Goal: Task Accomplishment & Management: Manage account settings

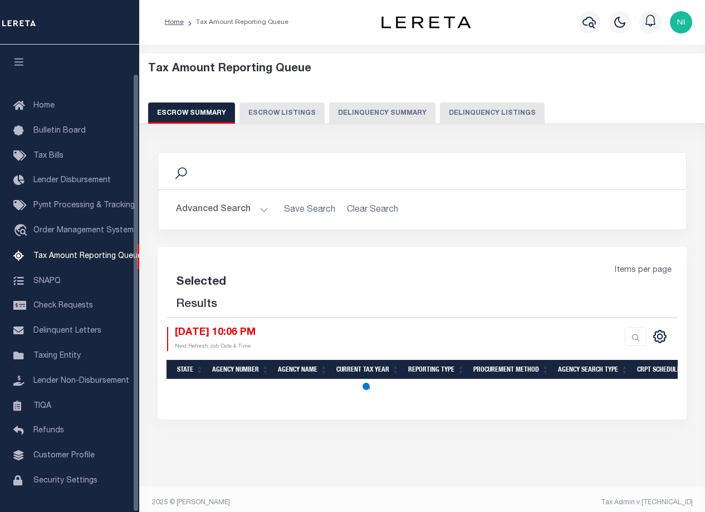
select select "100"
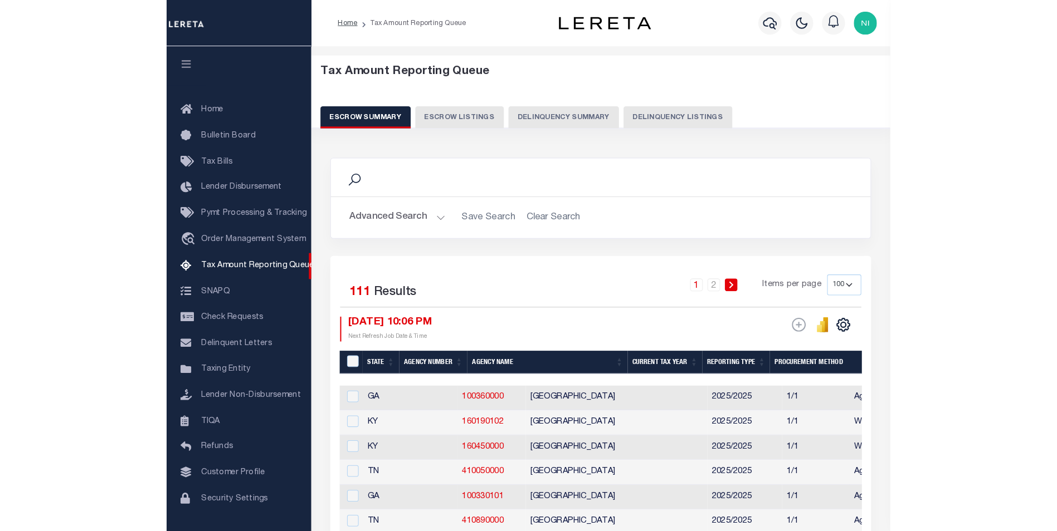
scroll to position [31, 0]
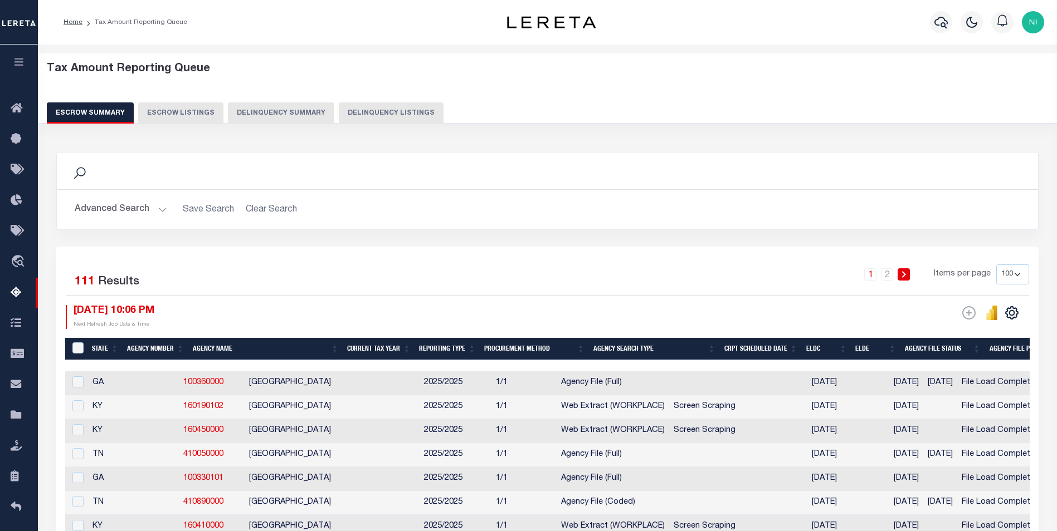
click at [705, 274] on select "10 25 50 100 500" at bounding box center [1012, 275] width 33 height 20
select select "500"
click at [705, 265] on select "10 25 50 100 500" at bounding box center [1012, 275] width 33 height 20
click at [163, 207] on button "Advanced Search" at bounding box center [121, 210] width 92 height 22
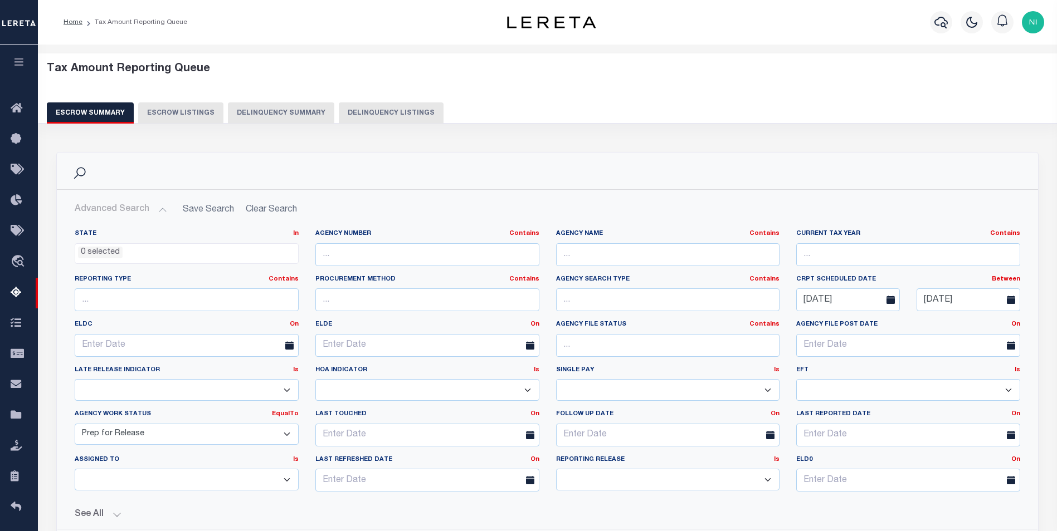
click at [118, 511] on button "See All" at bounding box center [547, 515] width 945 height 11
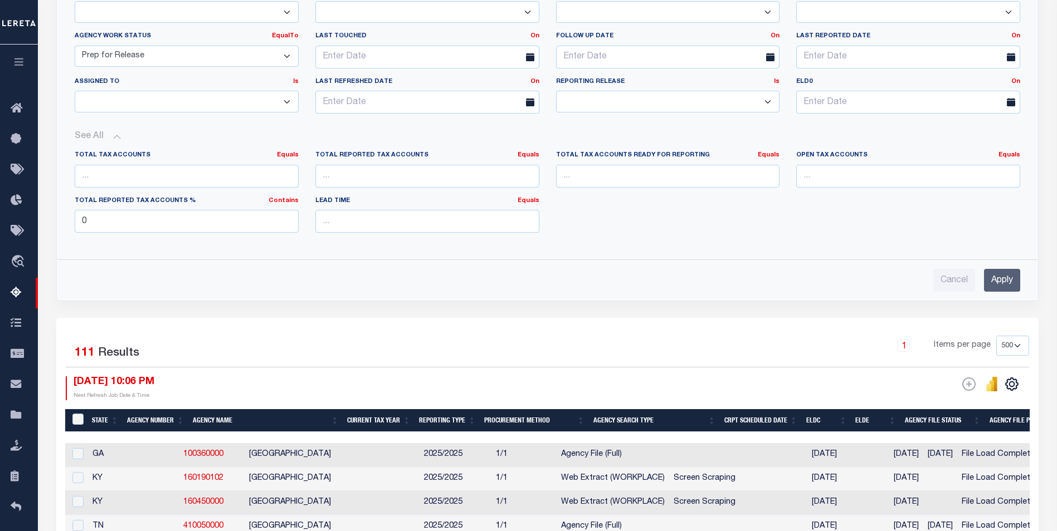
scroll to position [390, 0]
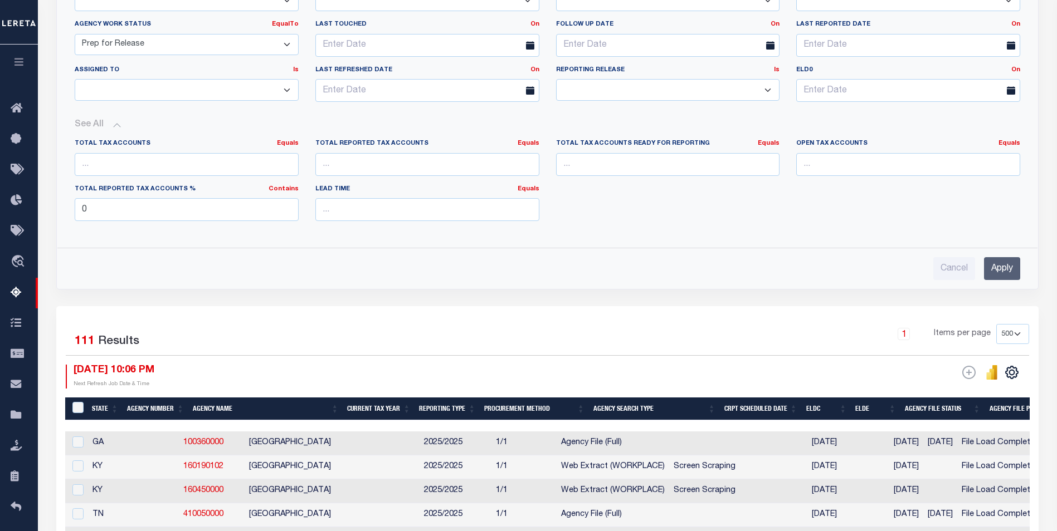
drag, startPoint x: 999, startPoint y: 265, endPoint x: 867, endPoint y: 397, distance: 187.1
click at [705, 265] on input "Apply" at bounding box center [1002, 268] width 36 height 23
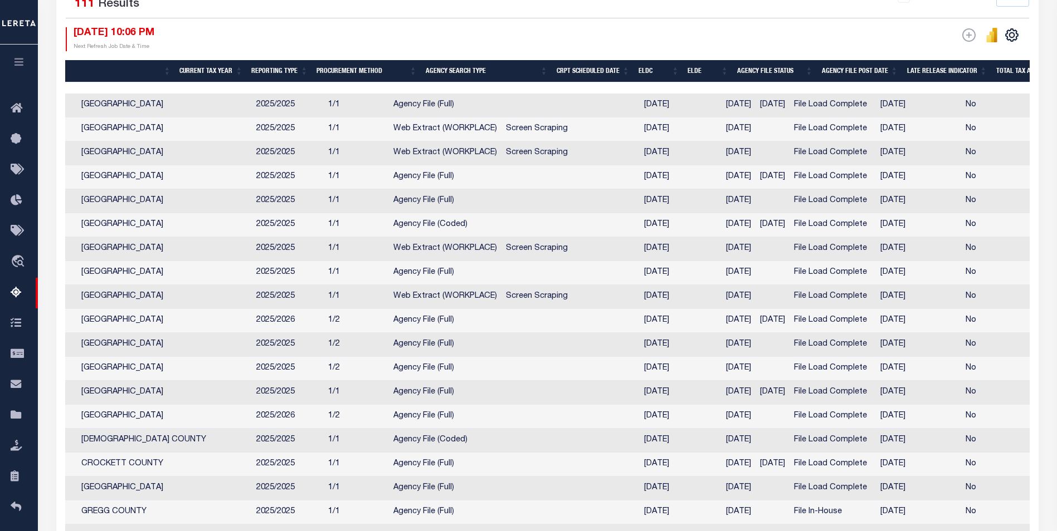
scroll to position [0, 0]
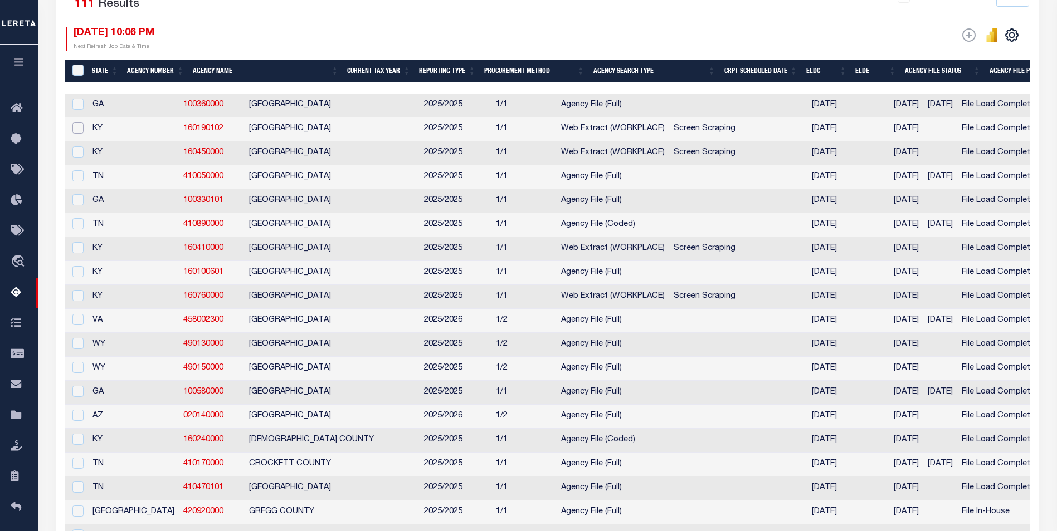
click at [77, 131] on input "checkbox" at bounding box center [77, 128] width 11 height 11
checkbox input "true"
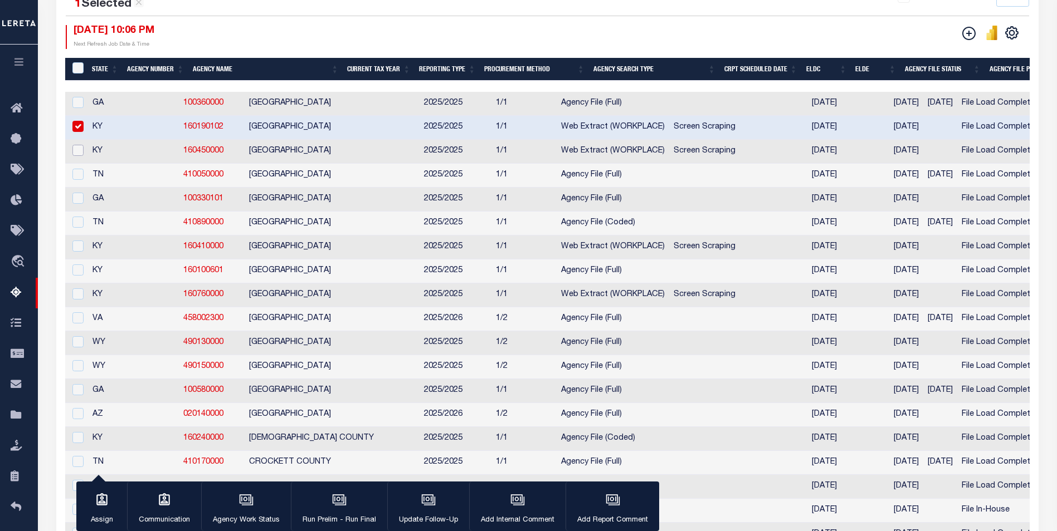
click at [83, 153] on input "checkbox" at bounding box center [77, 150] width 11 height 11
checkbox input "true"
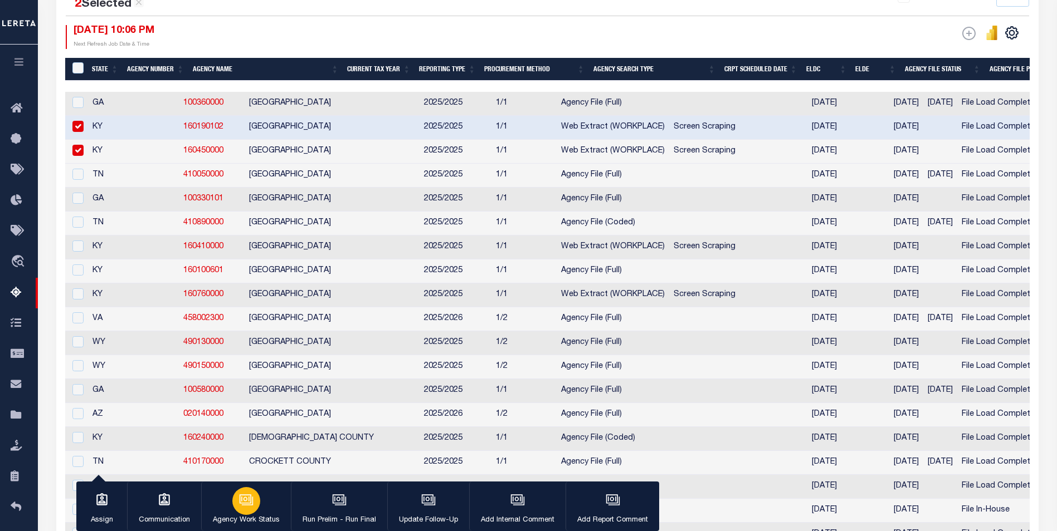
click at [259, 511] on p "Agency Work Status" at bounding box center [246, 520] width 67 height 11
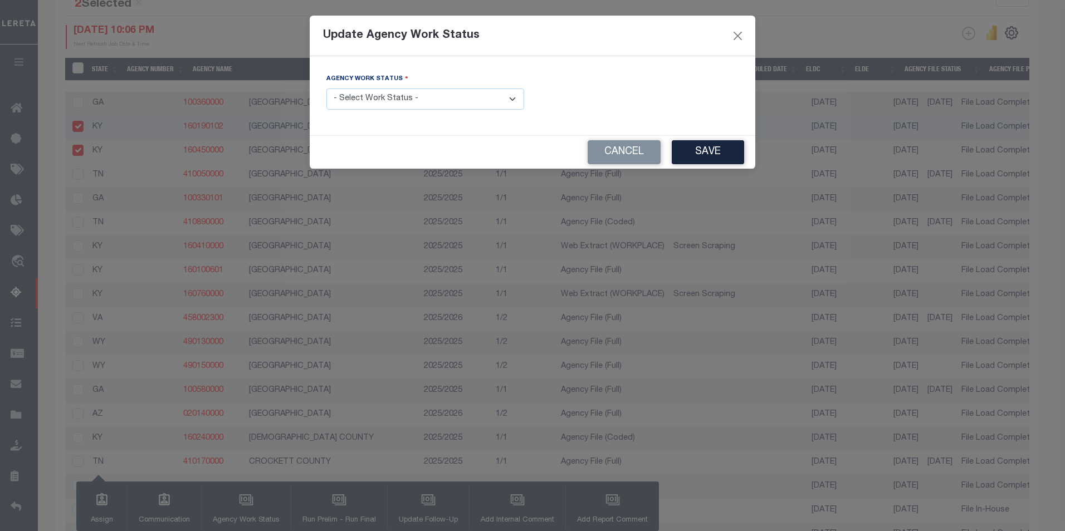
click at [519, 104] on select "- Select Work Status - New In Progress Pending Agency Follow-up Pending QC Read…" at bounding box center [425, 100] width 198 height 22
select select "1"
click at [326, 89] on select "- Select Work Status - New In Progress Pending Agency Follow-up Pending QC Read…" at bounding box center [425, 100] width 198 height 22
click at [698, 153] on button "Save" at bounding box center [708, 152] width 72 height 24
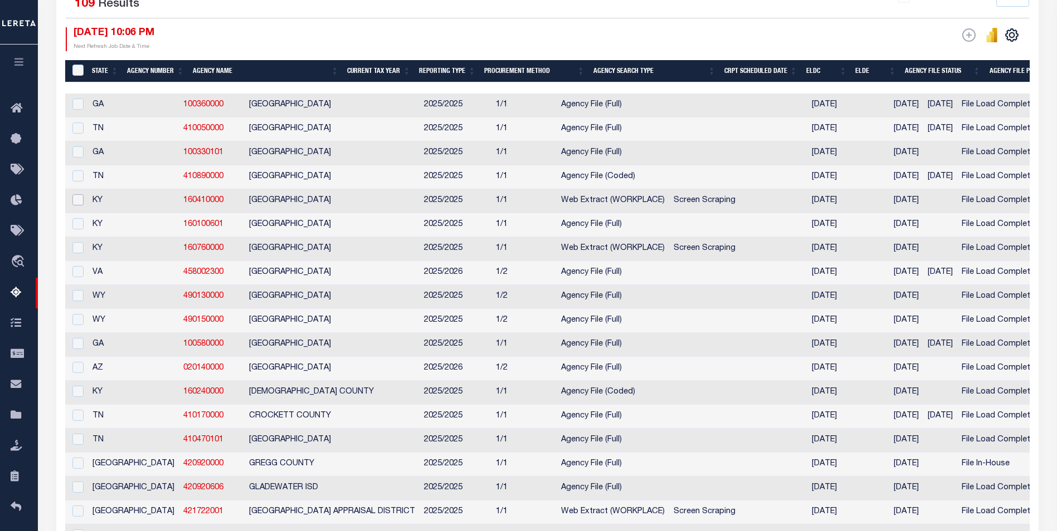
click at [78, 202] on input "checkbox" at bounding box center [77, 199] width 11 height 11
checkbox input "true"
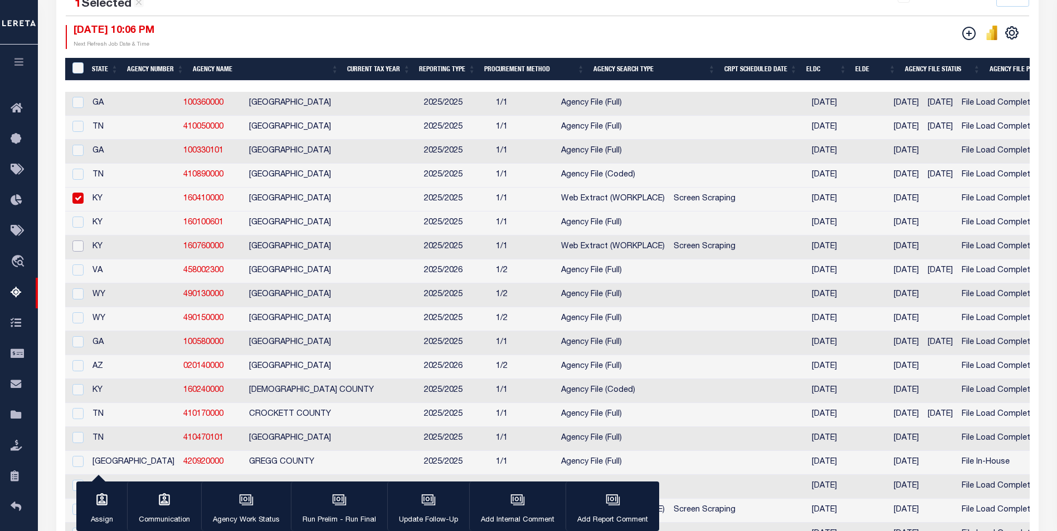
click at [78, 252] on input "checkbox" at bounding box center [77, 246] width 11 height 11
checkbox input "true"
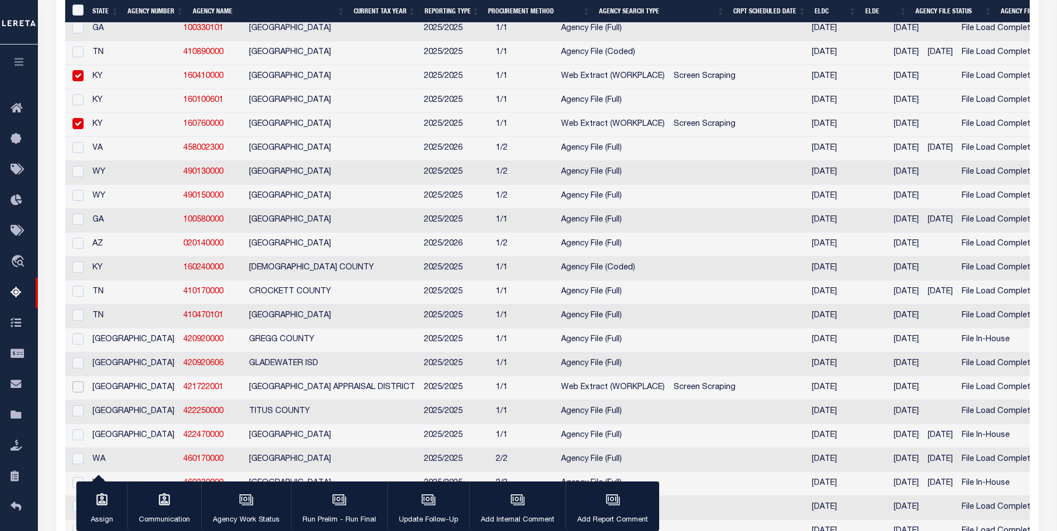
click at [77, 393] on input "checkbox" at bounding box center [77, 387] width 11 height 11
checkbox input "true"
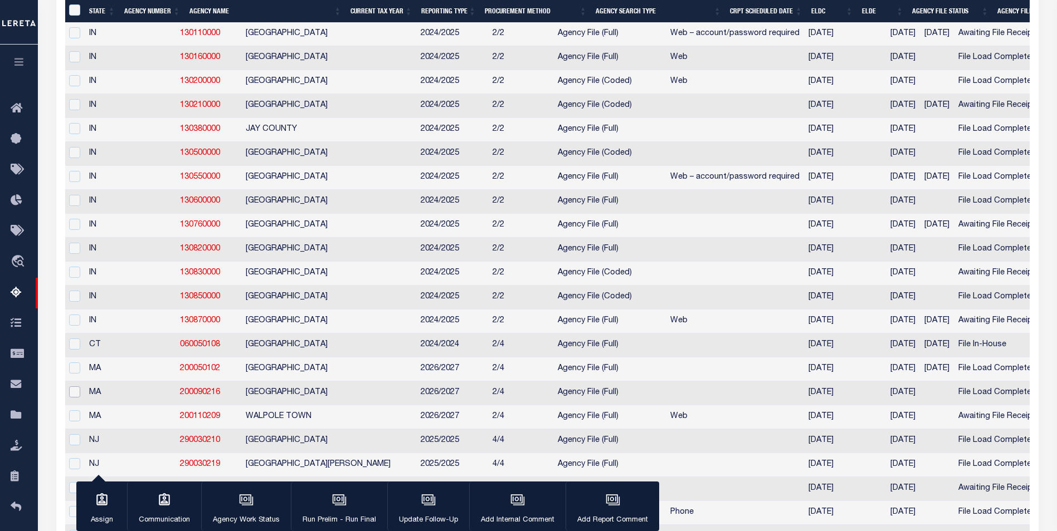
click at [77, 398] on input "checkbox" at bounding box center [74, 392] width 11 height 11
checkbox input "true"
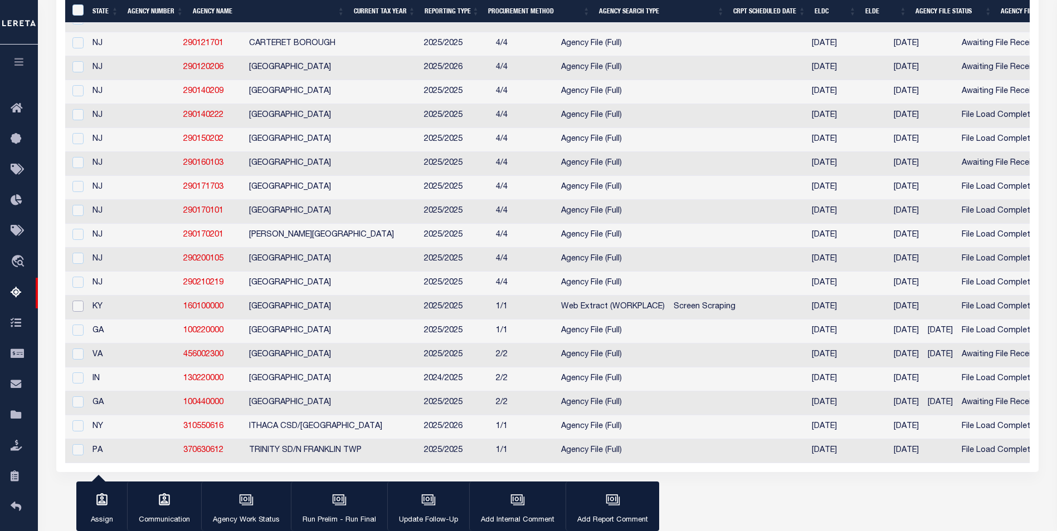
drag, startPoint x: 77, startPoint y: 373, endPoint x: 92, endPoint y: 370, distance: 15.3
click at [77, 312] on input "checkbox" at bounding box center [77, 306] width 11 height 11
checkbox input "true"
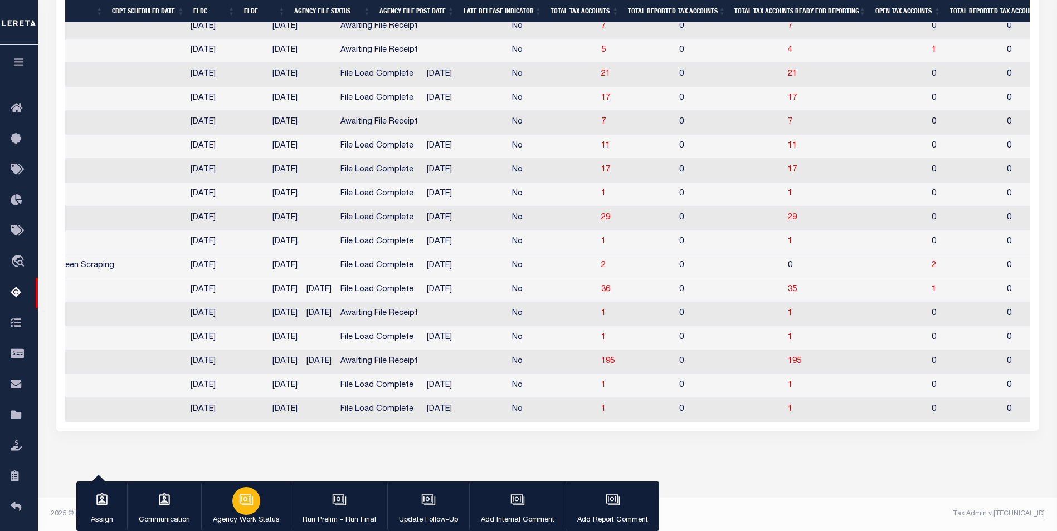
click at [237, 511] on p "Agency Work Status" at bounding box center [246, 520] width 67 height 11
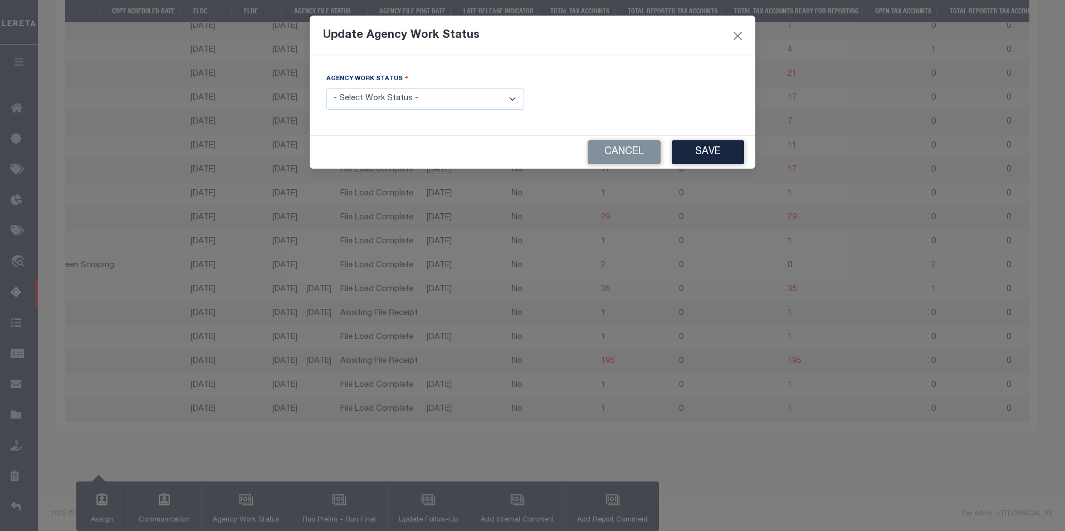
click at [516, 99] on select "- Select Work Status - New In Progress Pending Agency Follow-up Pending QC Read…" at bounding box center [425, 100] width 198 height 22
select select "1"
click at [326, 89] on select "- Select Work Status - New In Progress Pending Agency Follow-up Pending QC Read…" at bounding box center [425, 100] width 198 height 22
click at [705, 153] on button "Save" at bounding box center [708, 152] width 72 height 24
